Goal: Navigation & Orientation: Go to known website

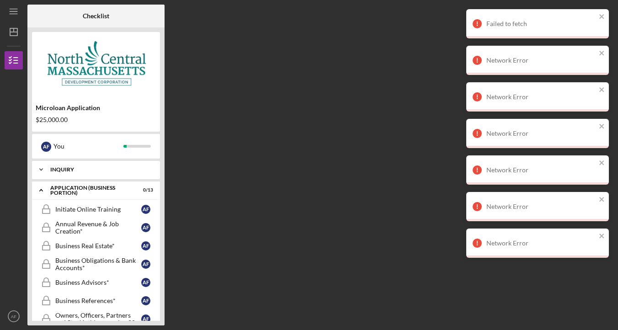
click at [103, 172] on div "Icon/Expander INQUIRY 5 / 6" at bounding box center [96, 169] width 128 height 18
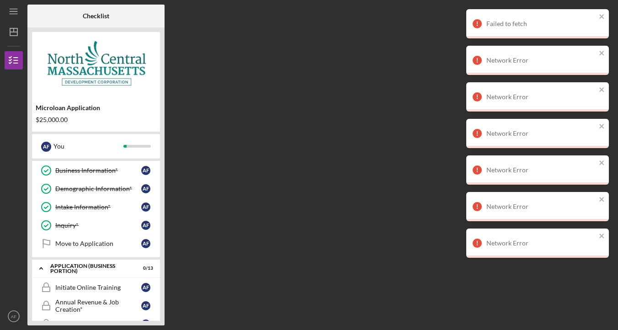
scroll to position [72, 0]
